Goal: Book appointment/travel/reservation

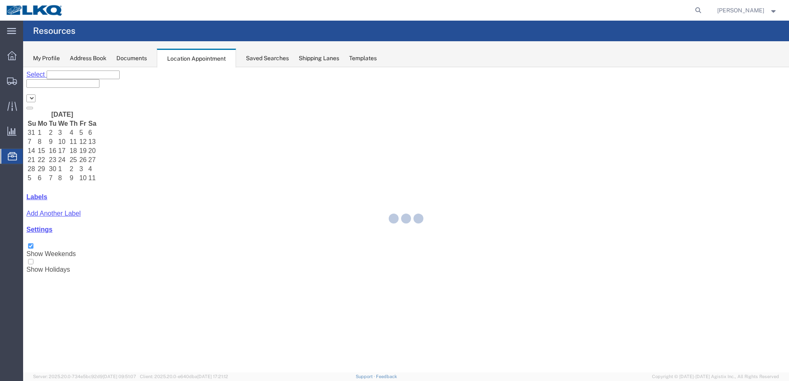
select select "28018"
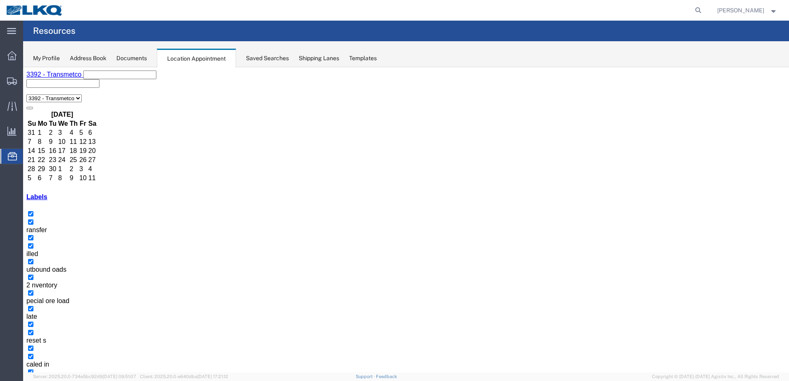
select select "1"
select select "23"
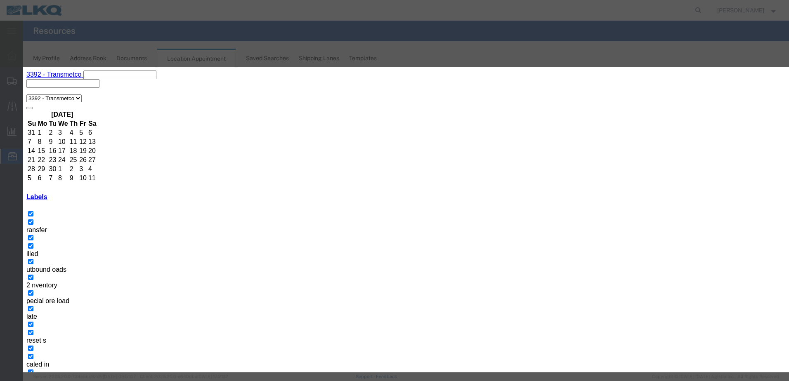
type input "de"
select select "40"
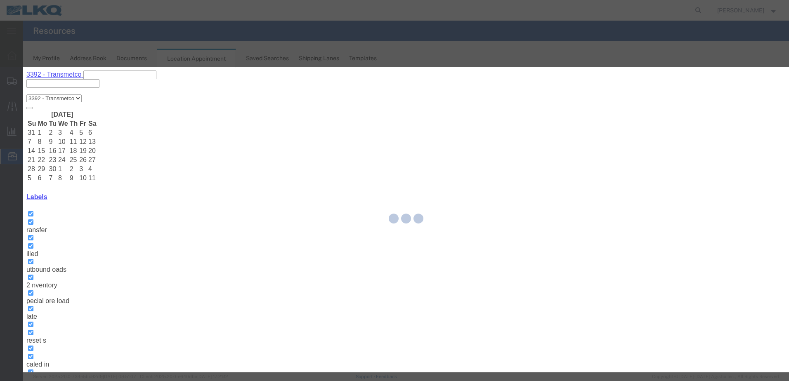
click at [453, 268] on div at bounding box center [405, 219] width 765 height 305
select select
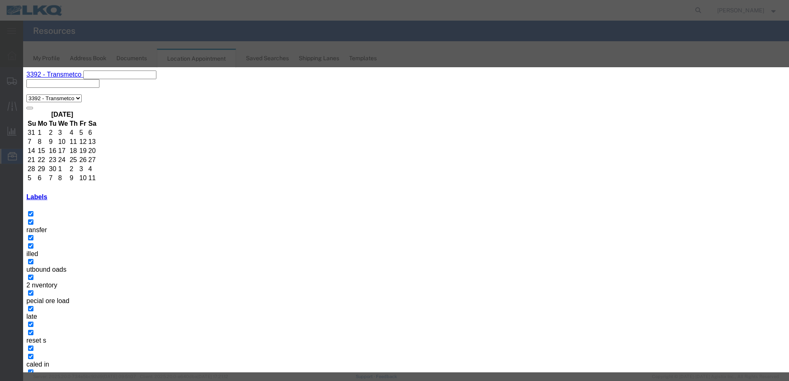
type input "de"
select select "40"
